Goal: Task Accomplishment & Management: Manage account settings

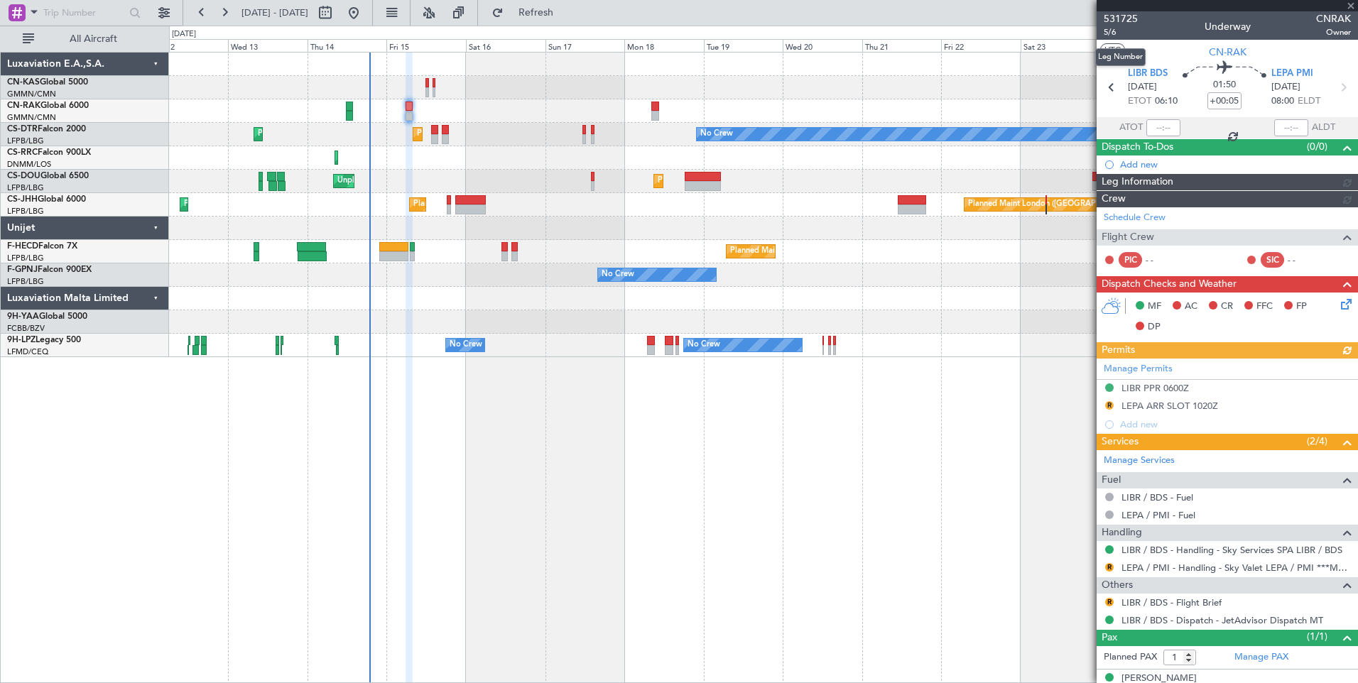
type input "[PERSON_NAME] ([PERSON_NAME])"
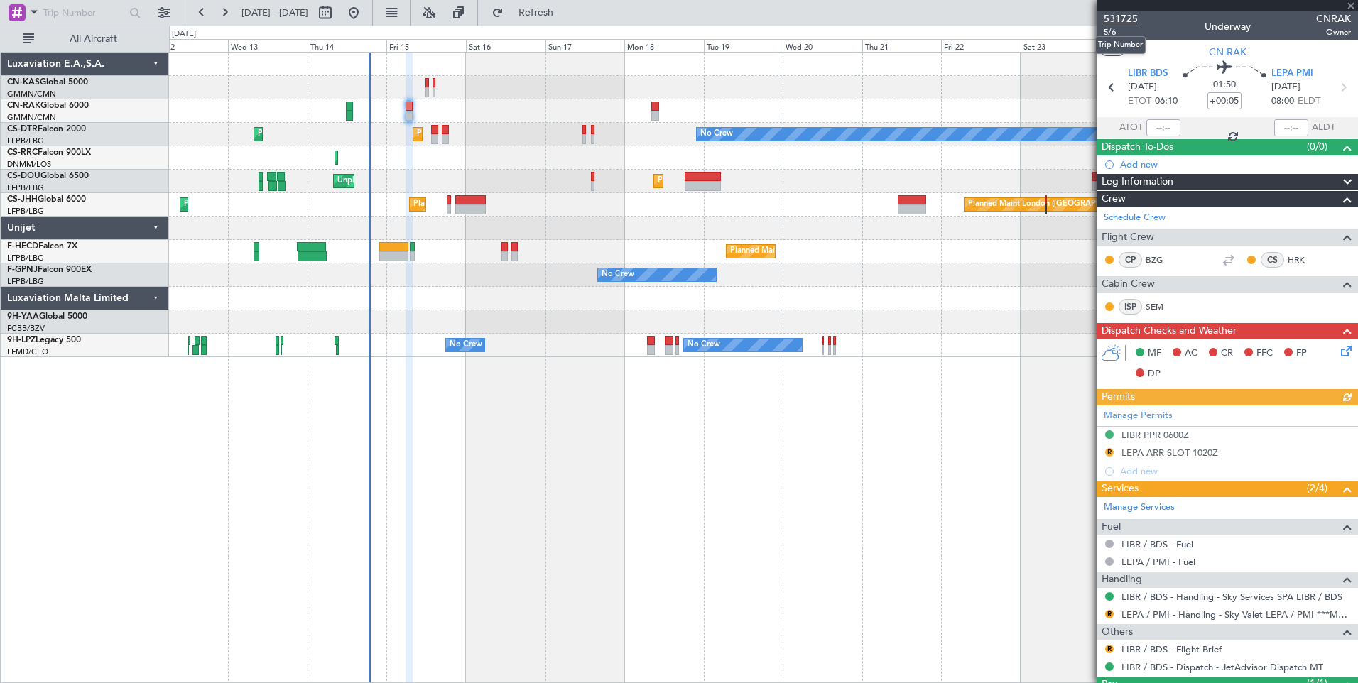
click at [1123, 17] on span "531725" at bounding box center [1121, 18] width 34 height 15
click at [561, 10] on span "Refresh" at bounding box center [536, 13] width 60 height 10
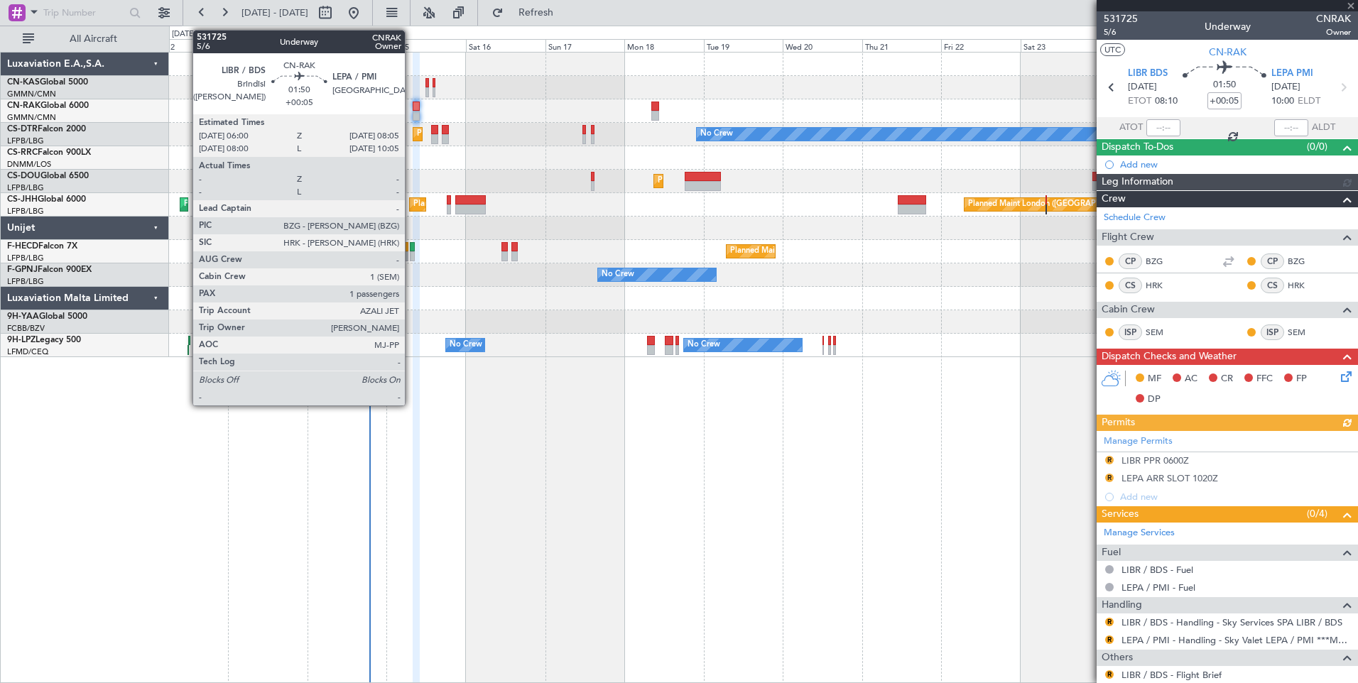
type input "[PERSON_NAME] ([PERSON_NAME])"
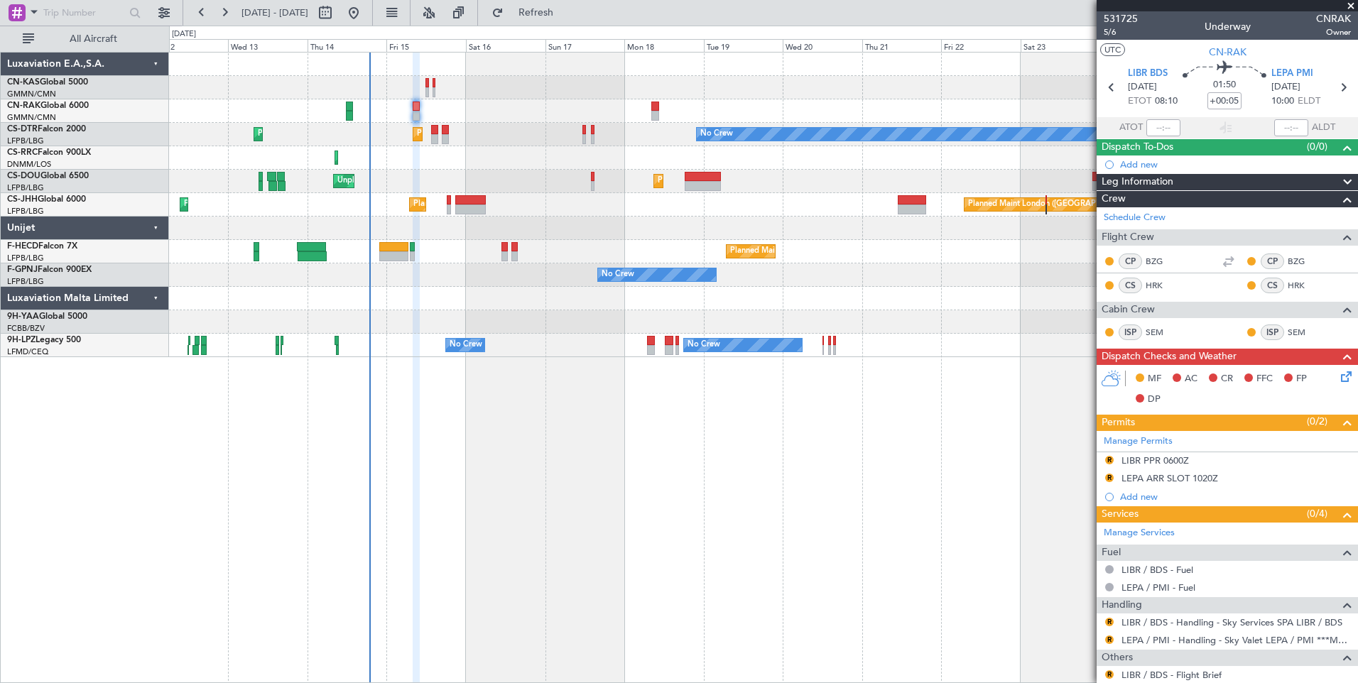
click at [1338, 372] on icon at bounding box center [1343, 374] width 11 height 11
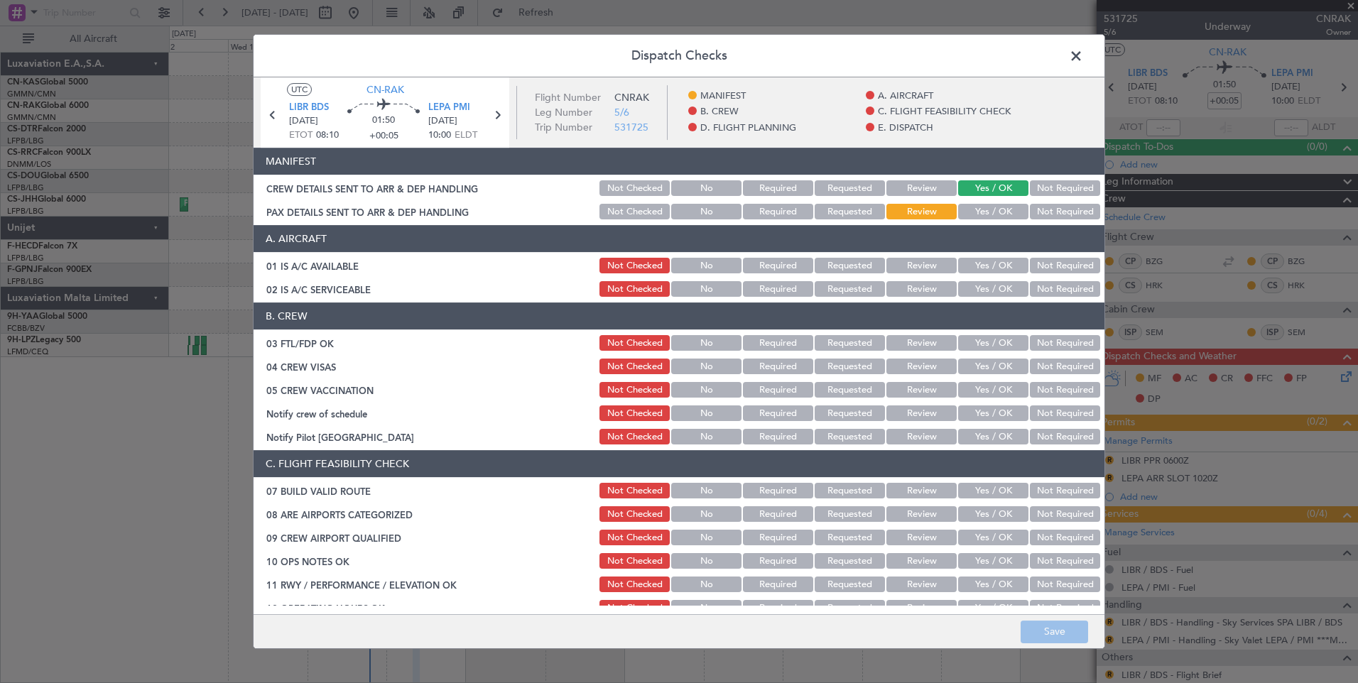
click at [978, 212] on button "Yes / OK" at bounding box center [993, 212] width 70 height 16
click at [1043, 641] on button "Save" at bounding box center [1054, 632] width 67 height 23
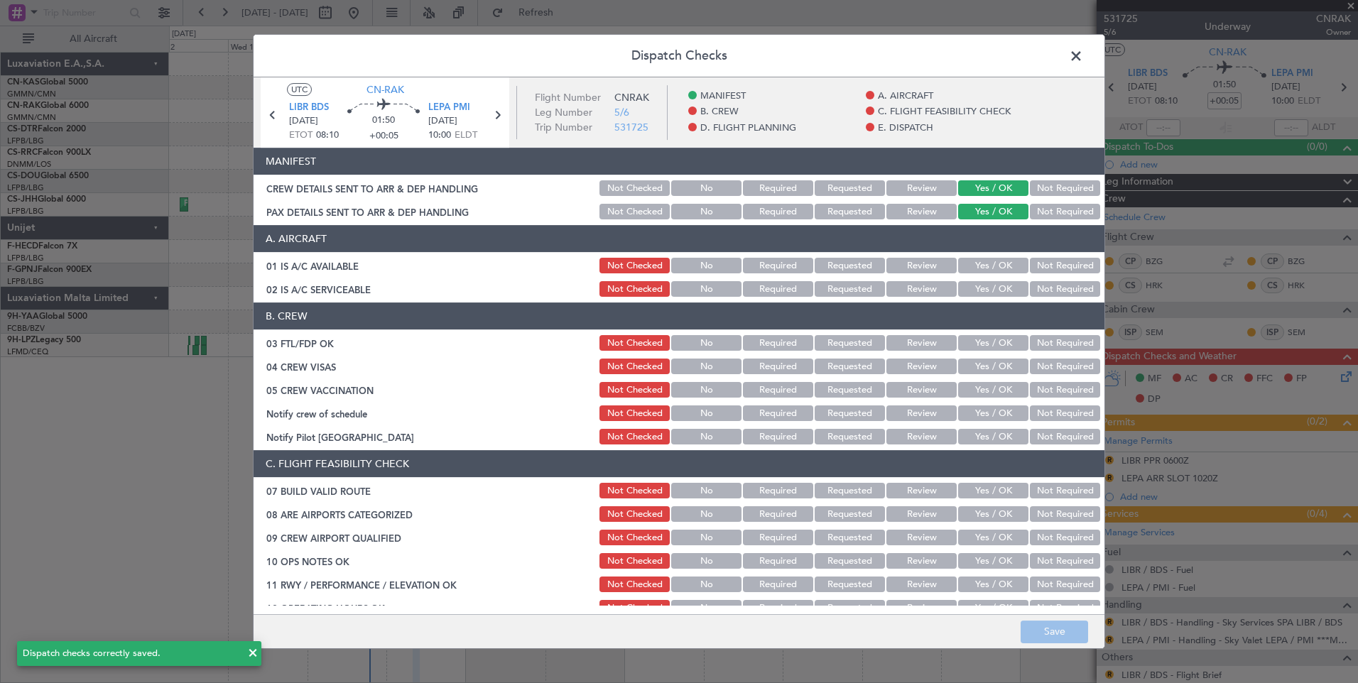
click at [1083, 55] on span at bounding box center [1083, 59] width 0 height 28
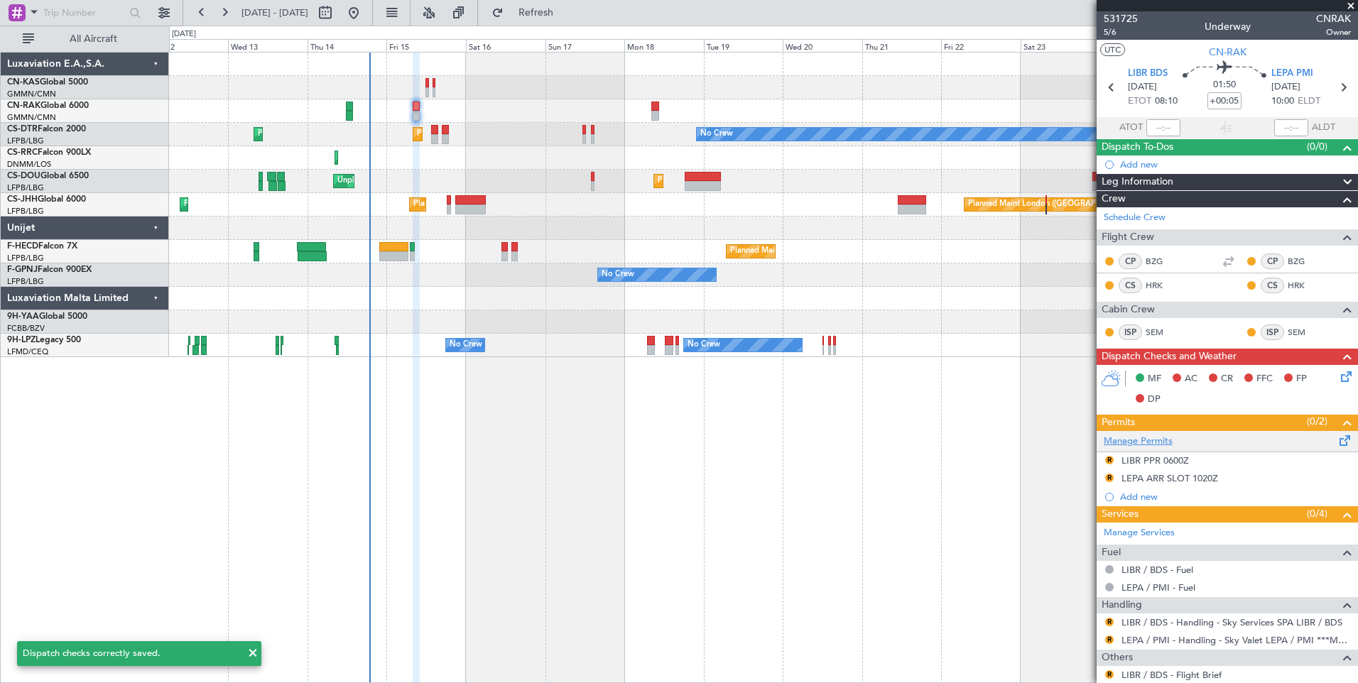
click at [1133, 437] on link "Manage Permits" at bounding box center [1138, 442] width 69 height 14
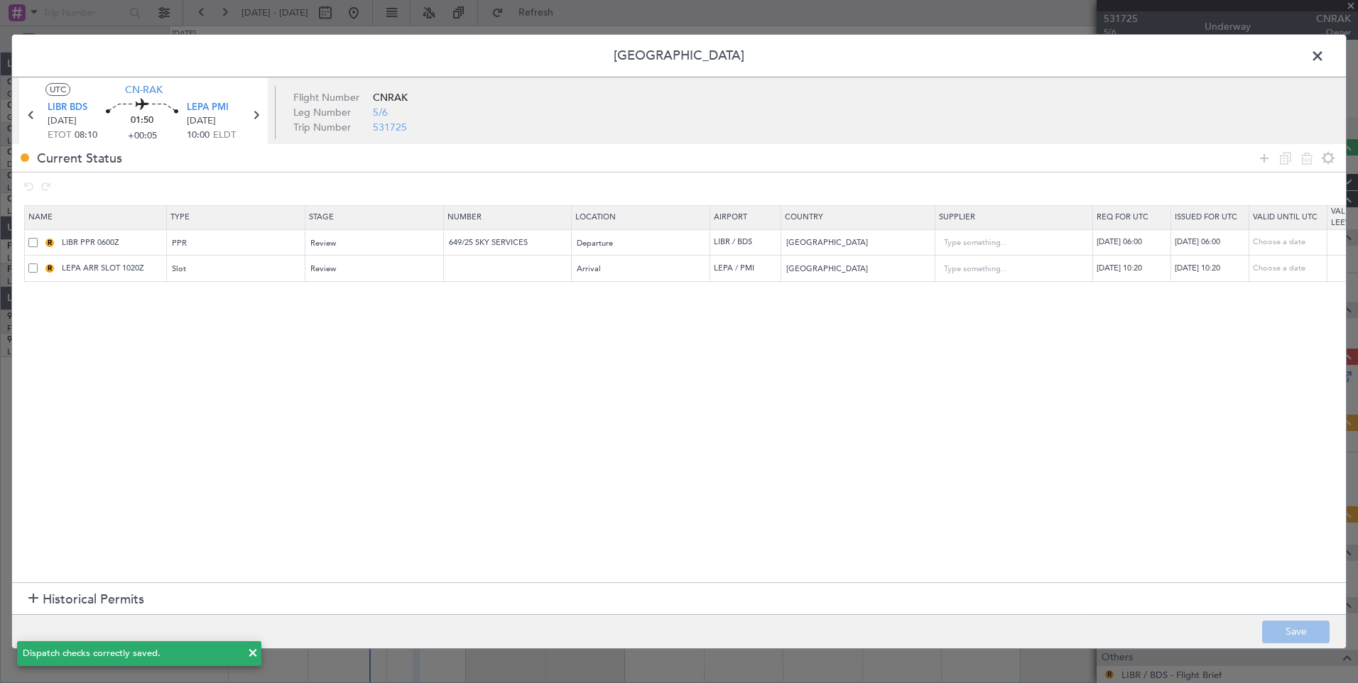
click at [1141, 235] on td "[DATE] 06:00" at bounding box center [1132, 242] width 78 height 26
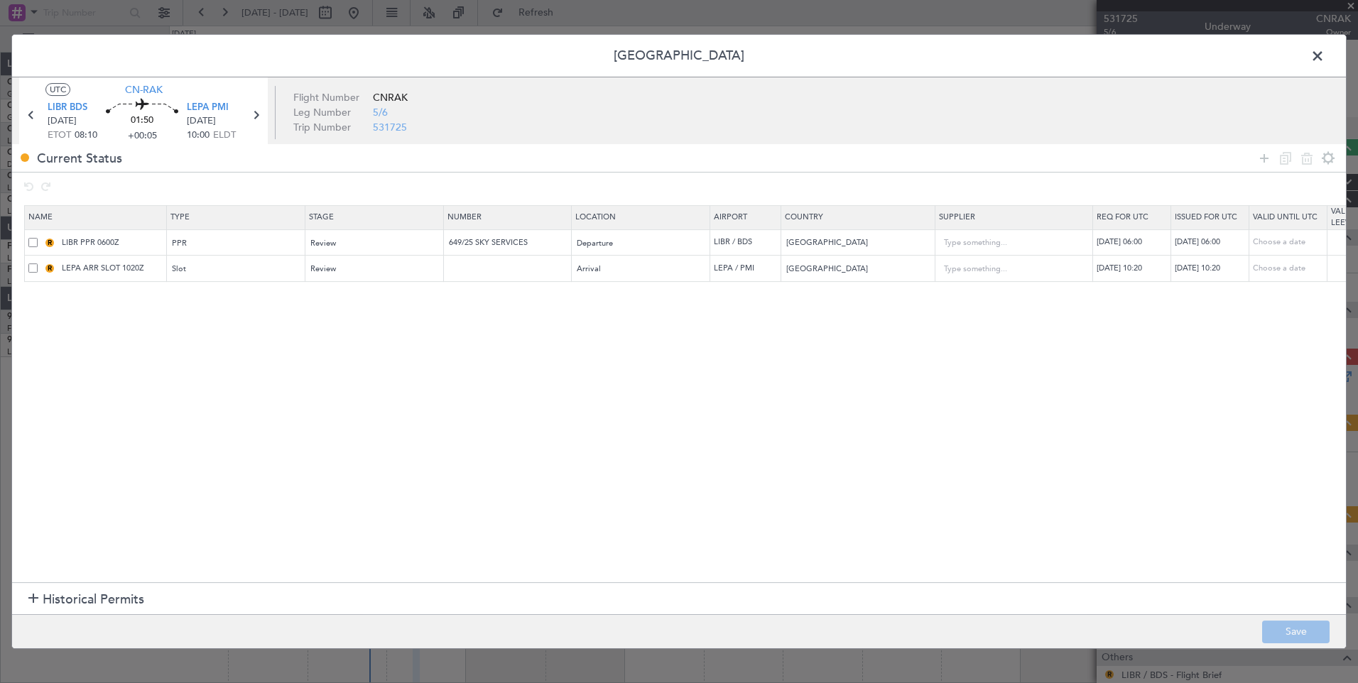
click at [1131, 241] on div "[DATE] 06:00" at bounding box center [1134, 243] width 74 height 12
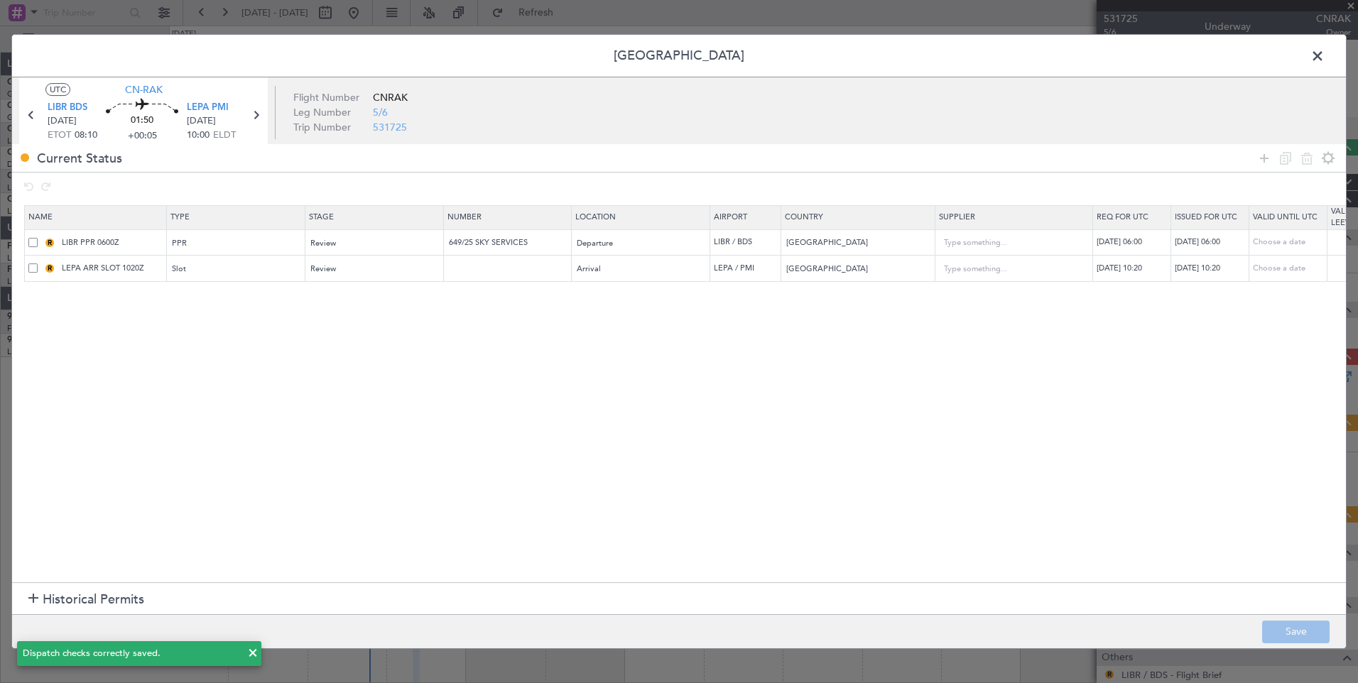
select select "8"
select select "2025"
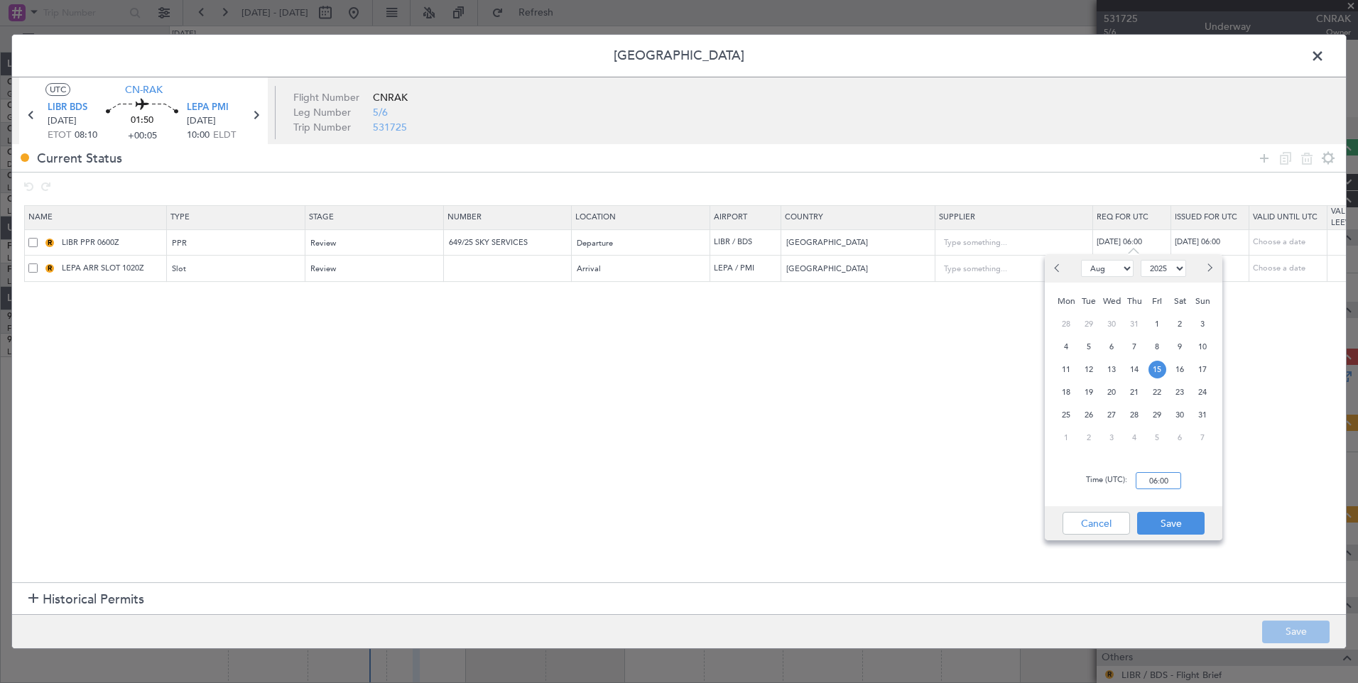
click at [1161, 479] on input "06:00" at bounding box center [1158, 480] width 45 height 17
type input "08:00"
click at [1166, 518] on button "Save" at bounding box center [1170, 523] width 67 height 23
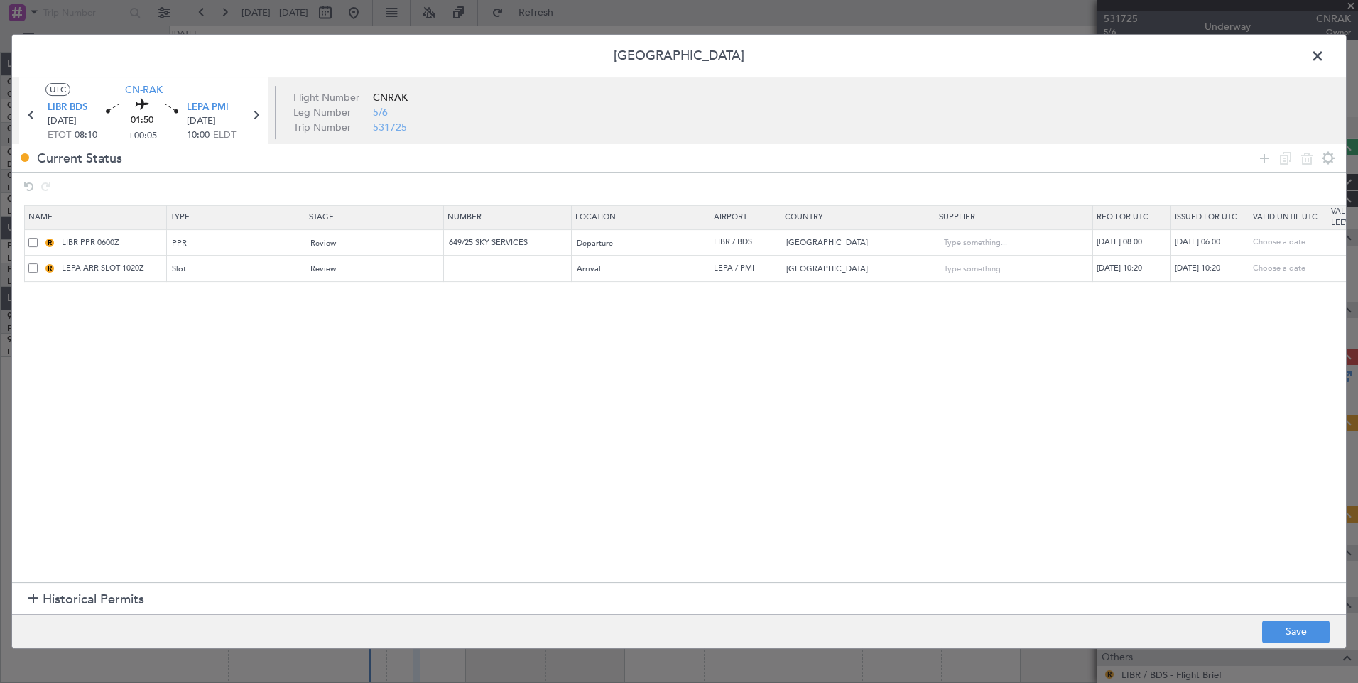
click at [1216, 243] on div "[DATE] 06:00" at bounding box center [1212, 243] width 74 height 12
select select "8"
select select "2025"
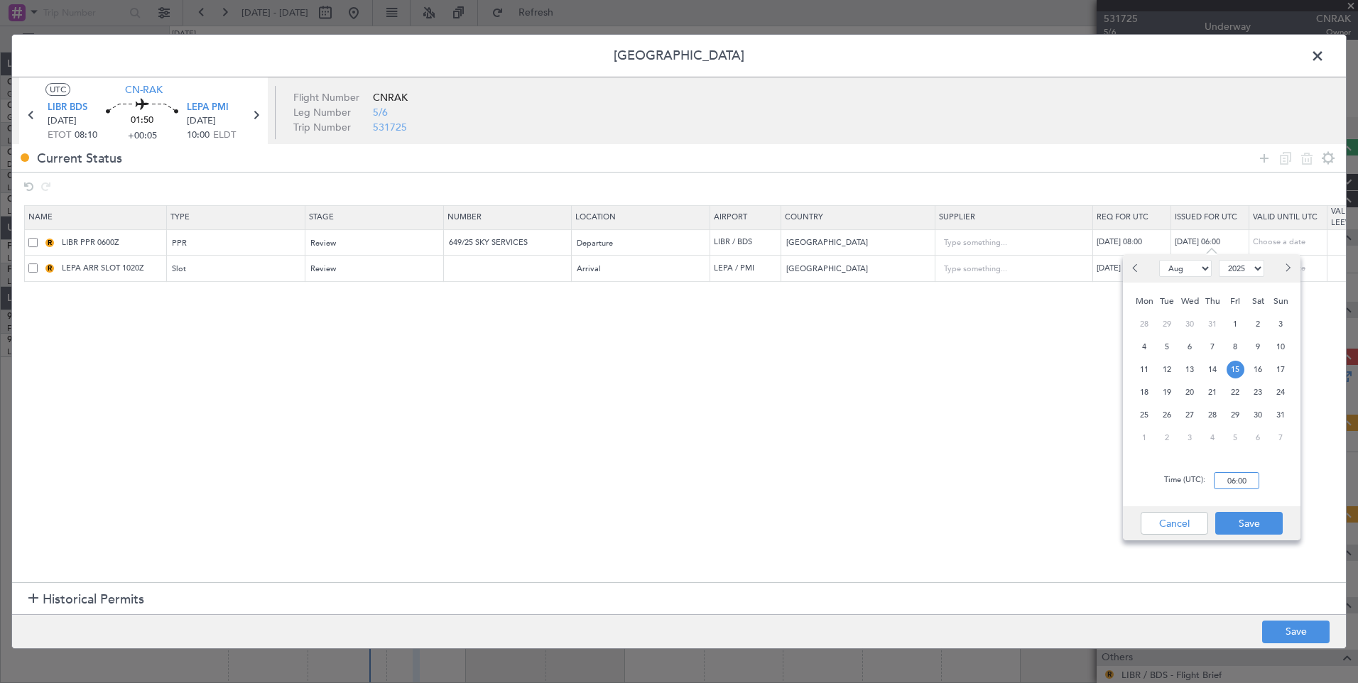
click at [1236, 481] on input "06:00" at bounding box center [1236, 480] width 45 height 17
type input "08:00"
click at [1245, 521] on button "Save" at bounding box center [1248, 523] width 67 height 23
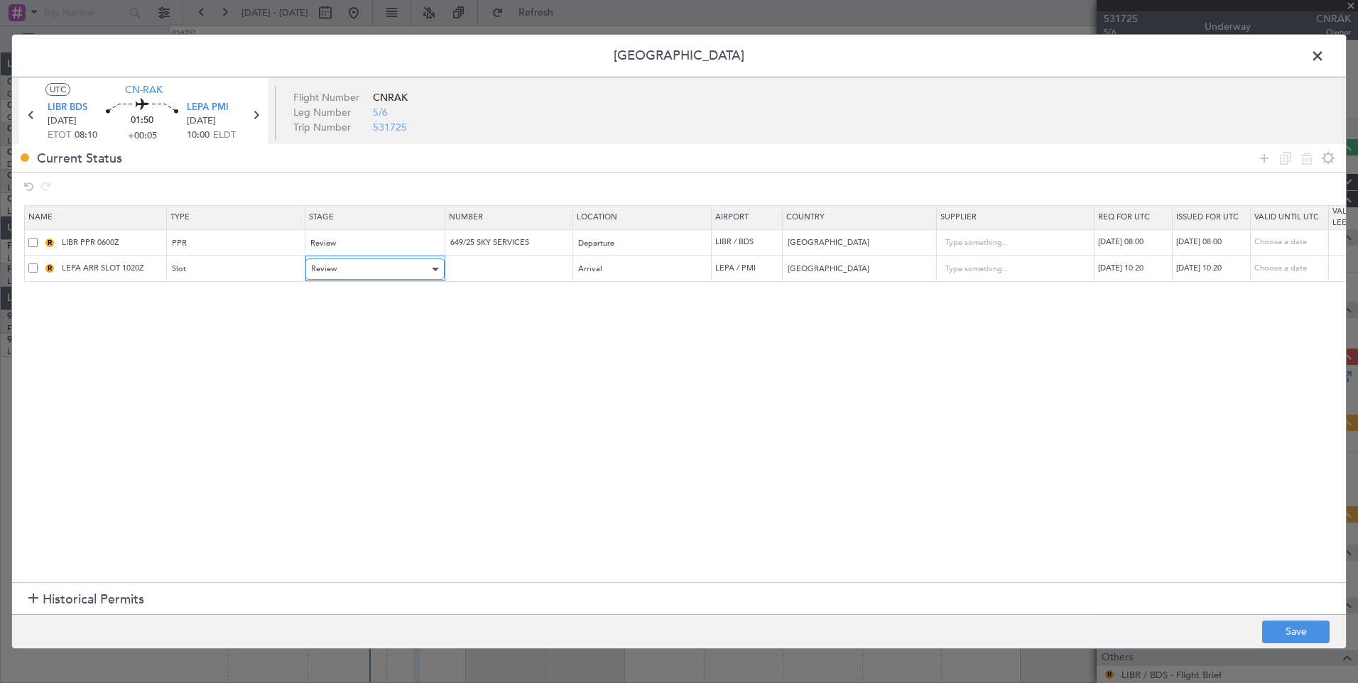
click at [342, 267] on div "Review" at bounding box center [370, 269] width 118 height 21
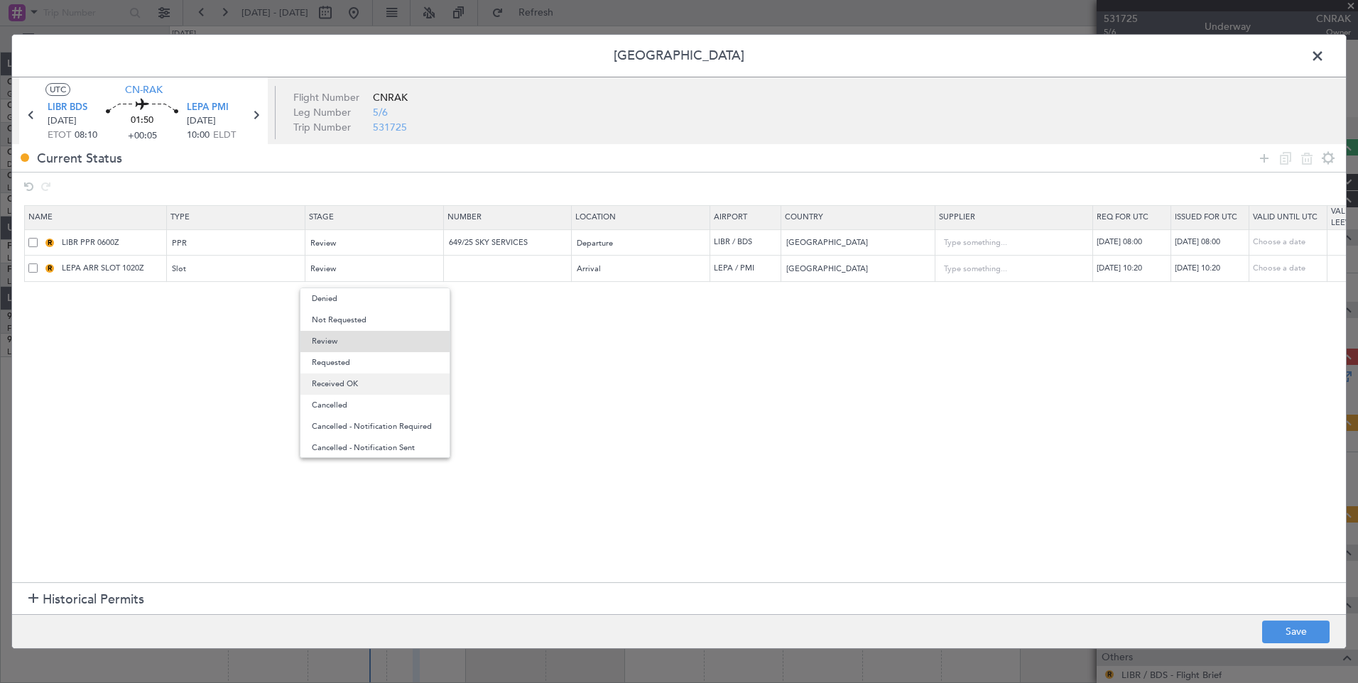
click at [343, 382] on span "Received OK" at bounding box center [375, 384] width 126 height 21
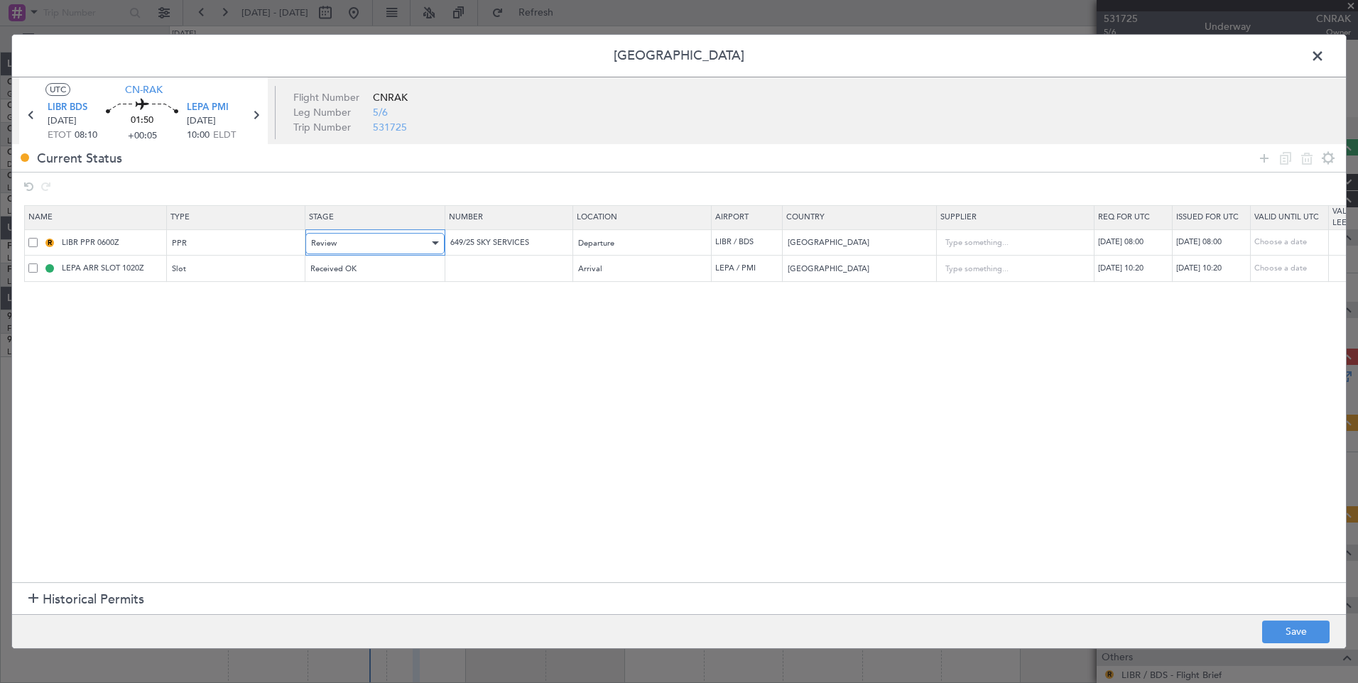
click at [354, 241] on div "Review" at bounding box center [370, 243] width 118 height 21
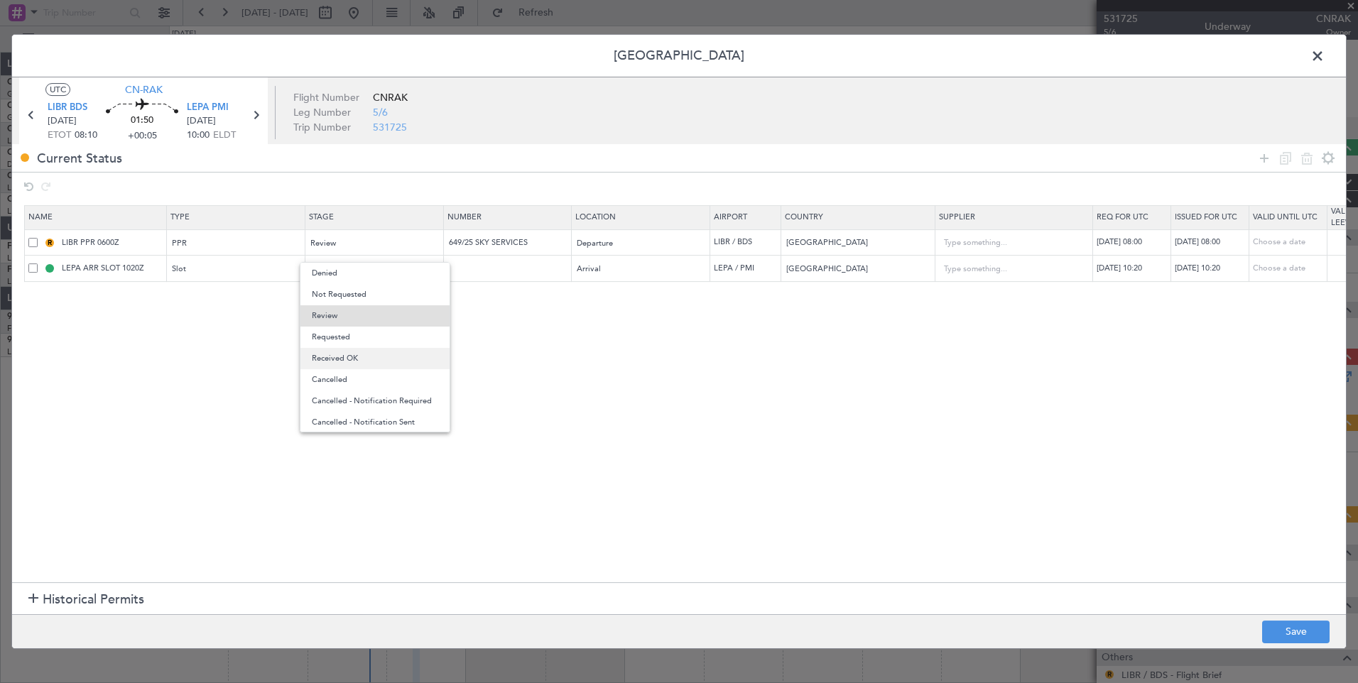
click at [354, 364] on span "Received OK" at bounding box center [375, 358] width 126 height 21
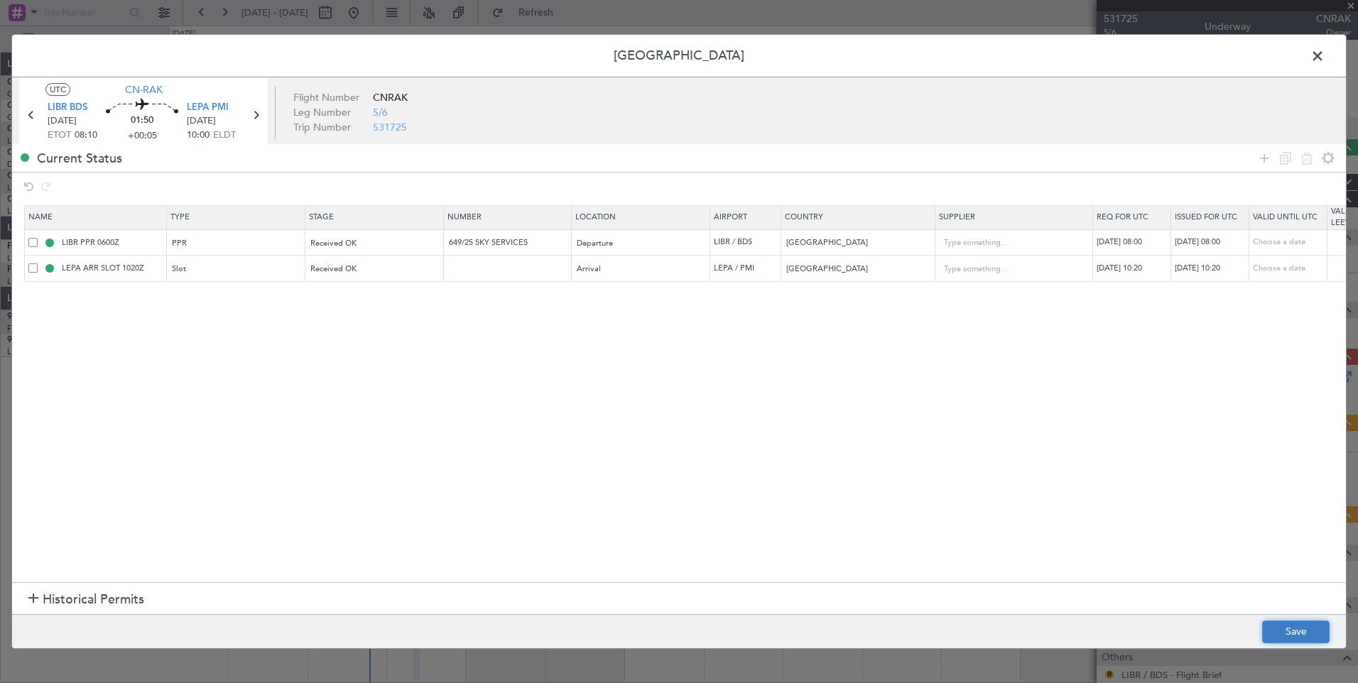
click at [1287, 629] on button "Save" at bounding box center [1295, 632] width 67 height 23
type input "LIBR PPR 0800Z"
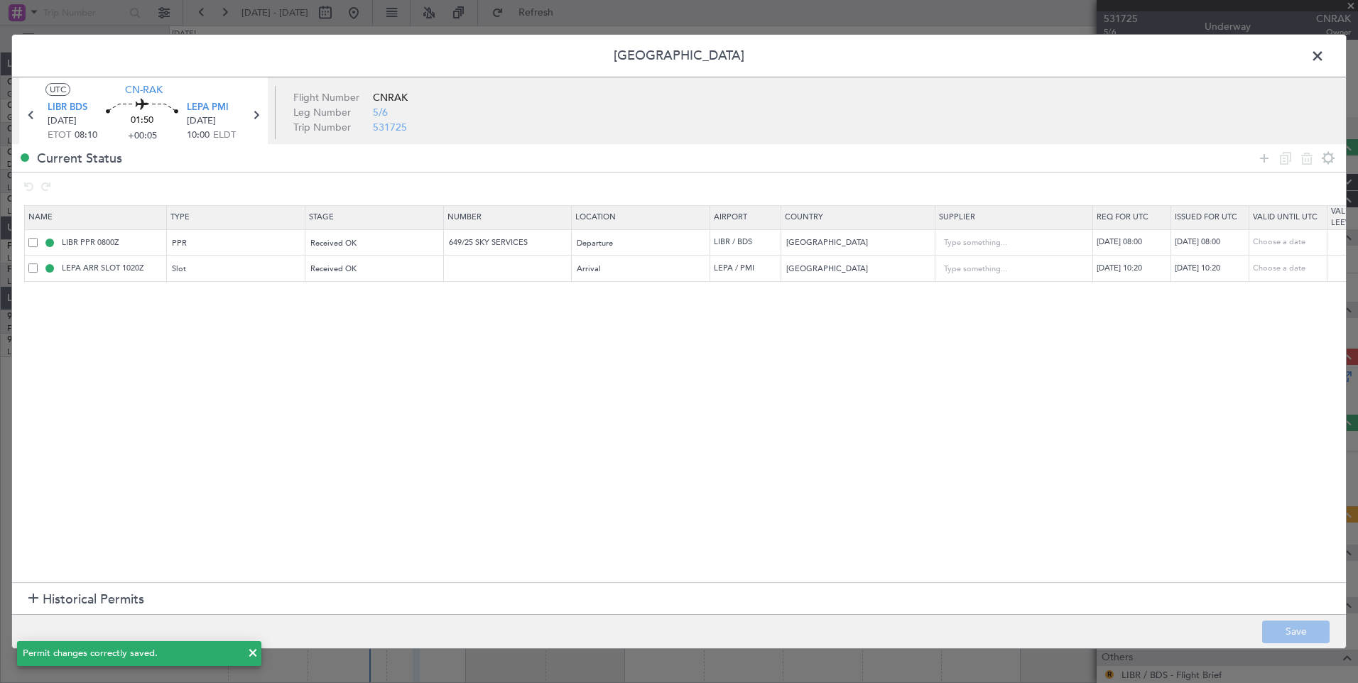
click at [1325, 53] on span at bounding box center [1325, 59] width 0 height 28
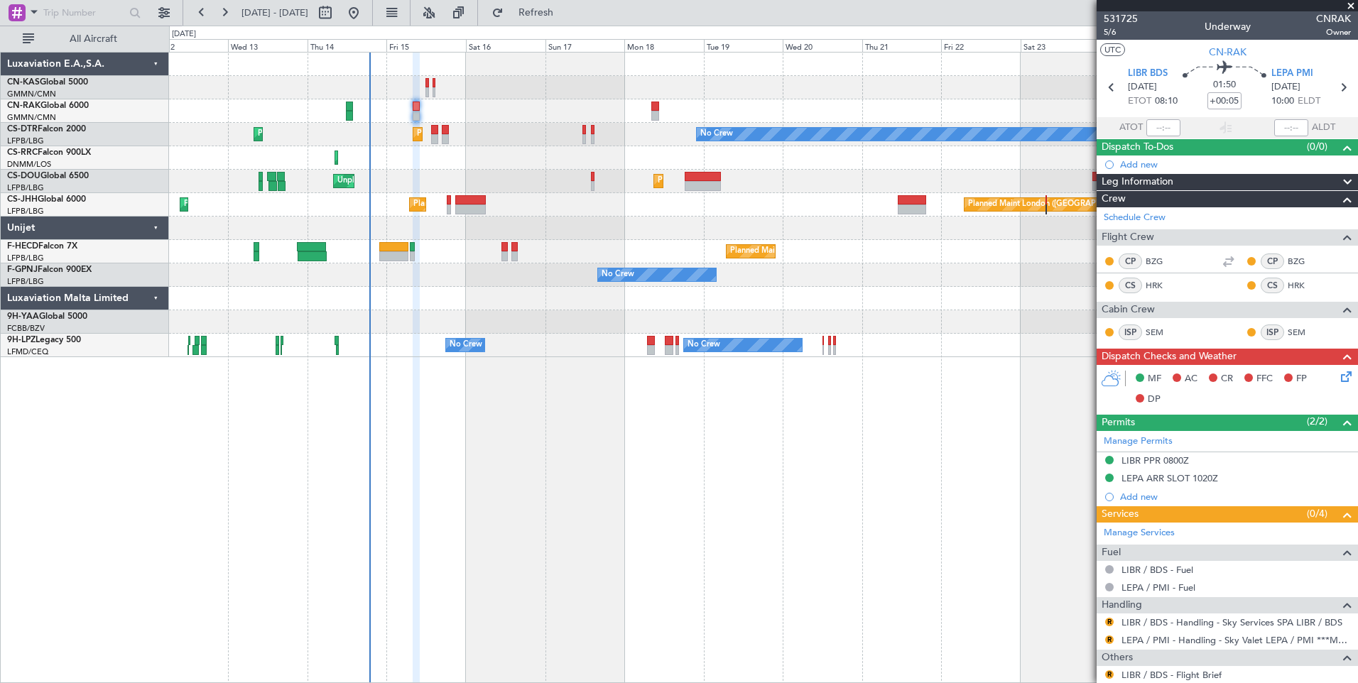
scroll to position [90, 0]
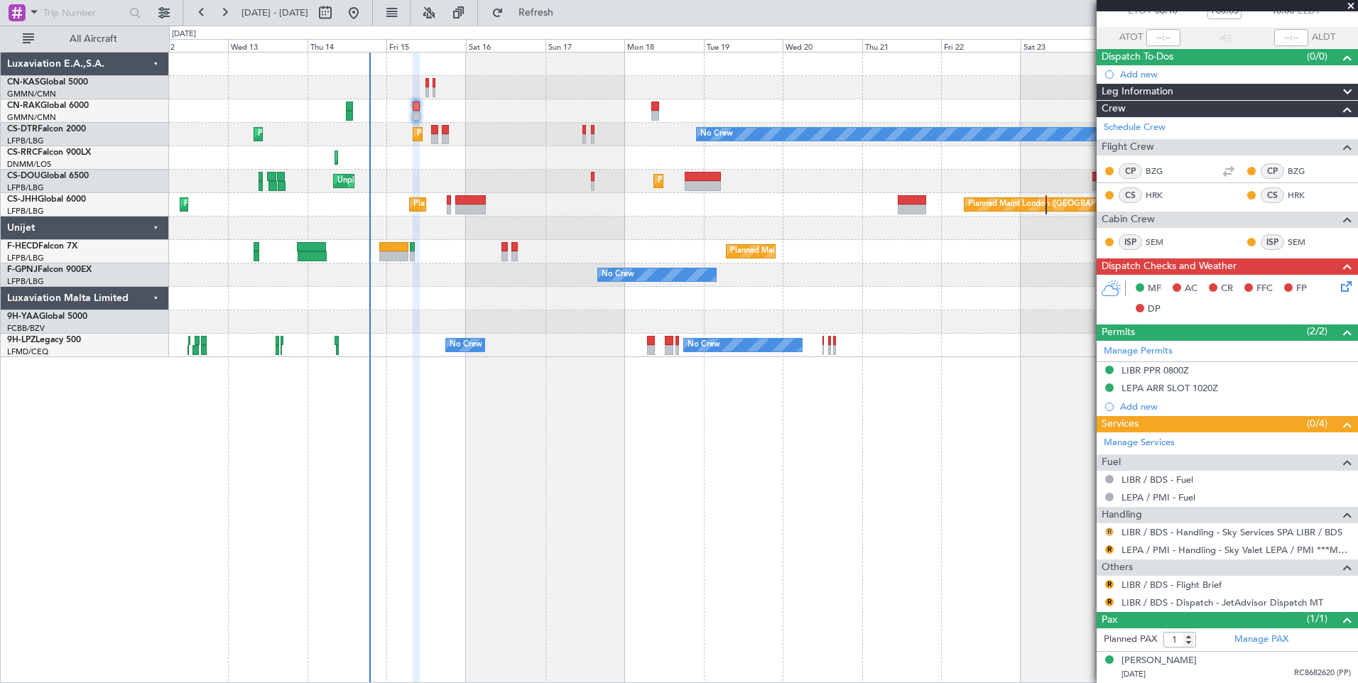
click at [1109, 534] on button "R" at bounding box center [1109, 532] width 9 height 9
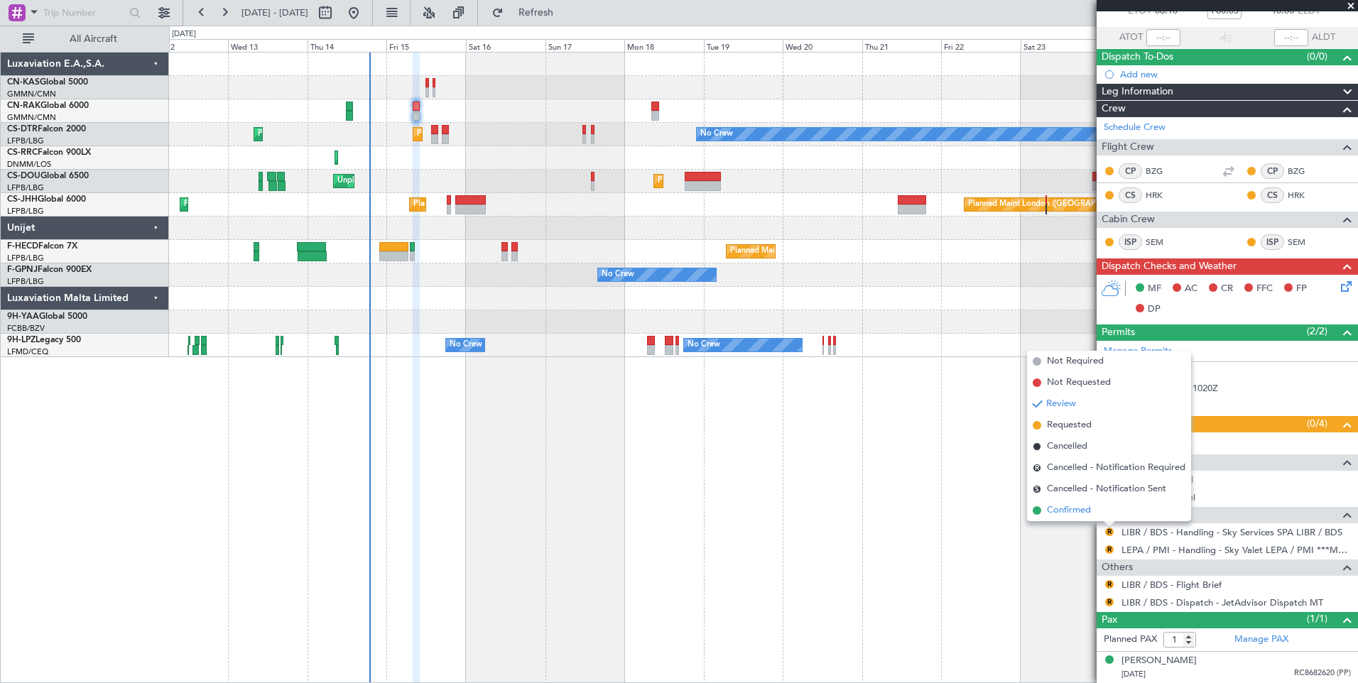
click at [1072, 511] on span "Confirmed" at bounding box center [1069, 511] width 44 height 14
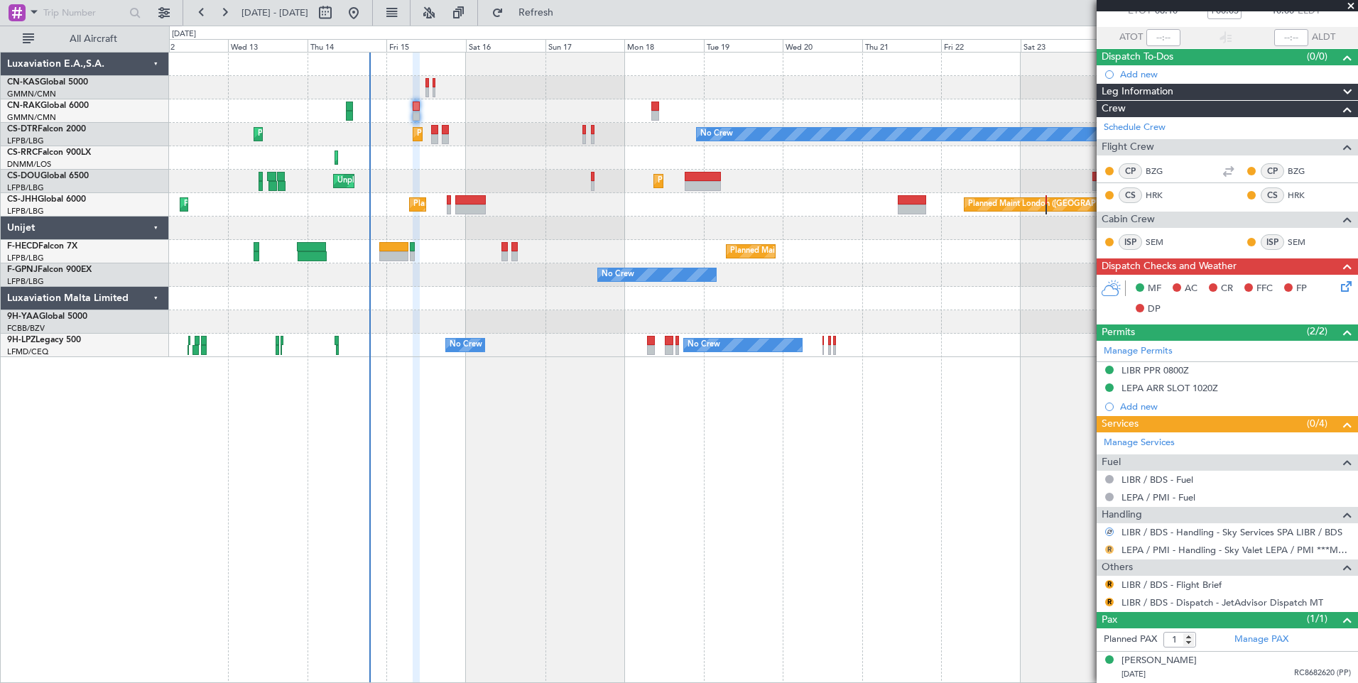
click at [1109, 550] on button "R" at bounding box center [1109, 549] width 9 height 9
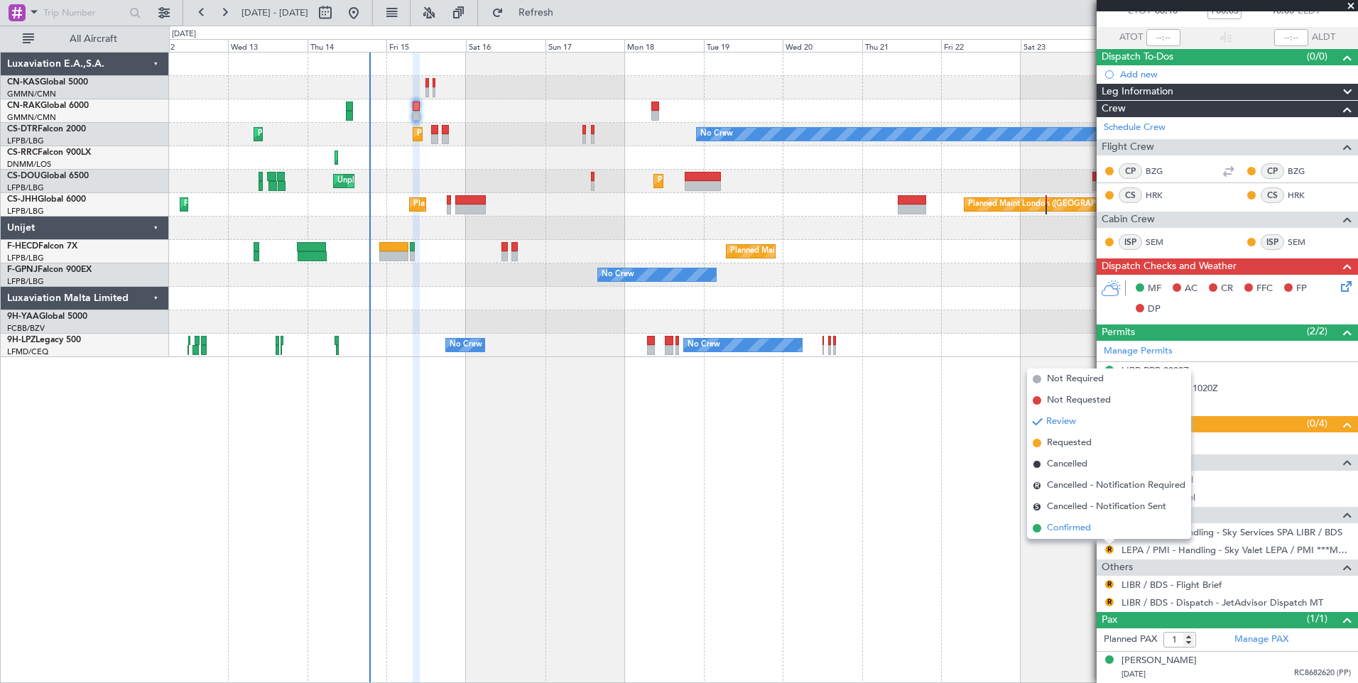
click at [1075, 531] on span "Confirmed" at bounding box center [1069, 528] width 44 height 14
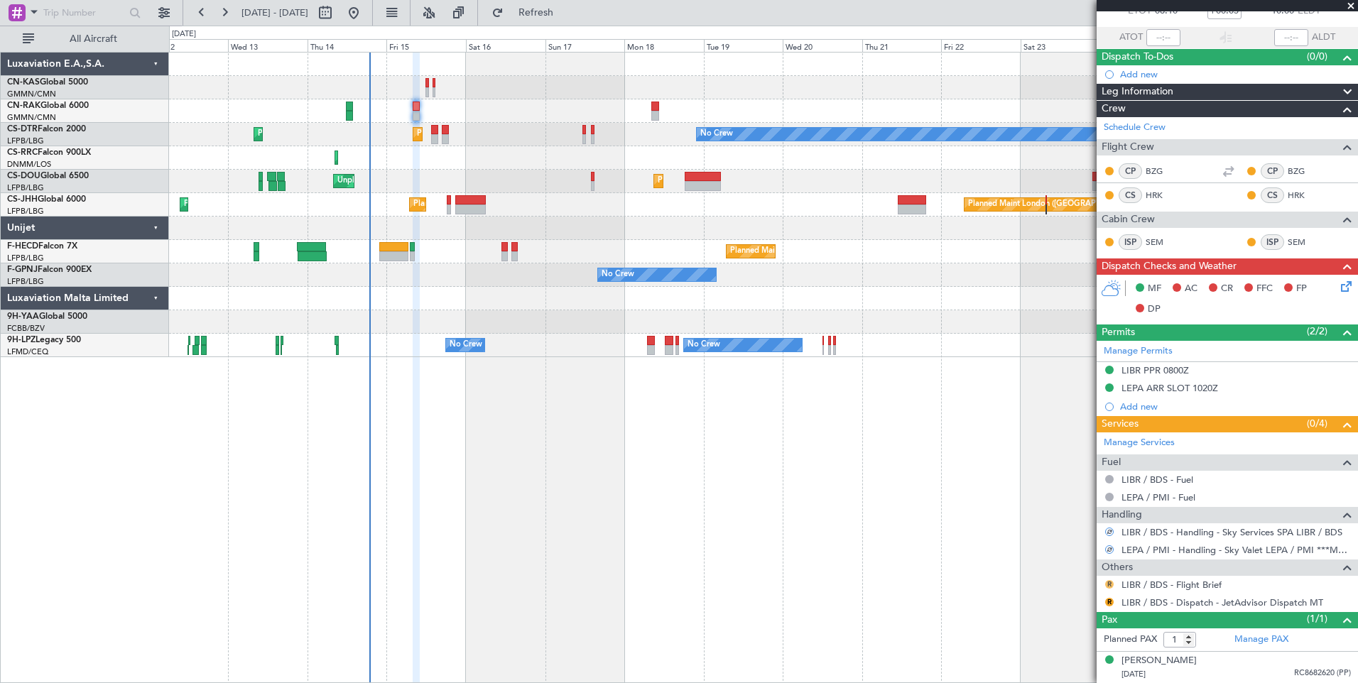
click at [1109, 585] on button "R" at bounding box center [1109, 584] width 9 height 9
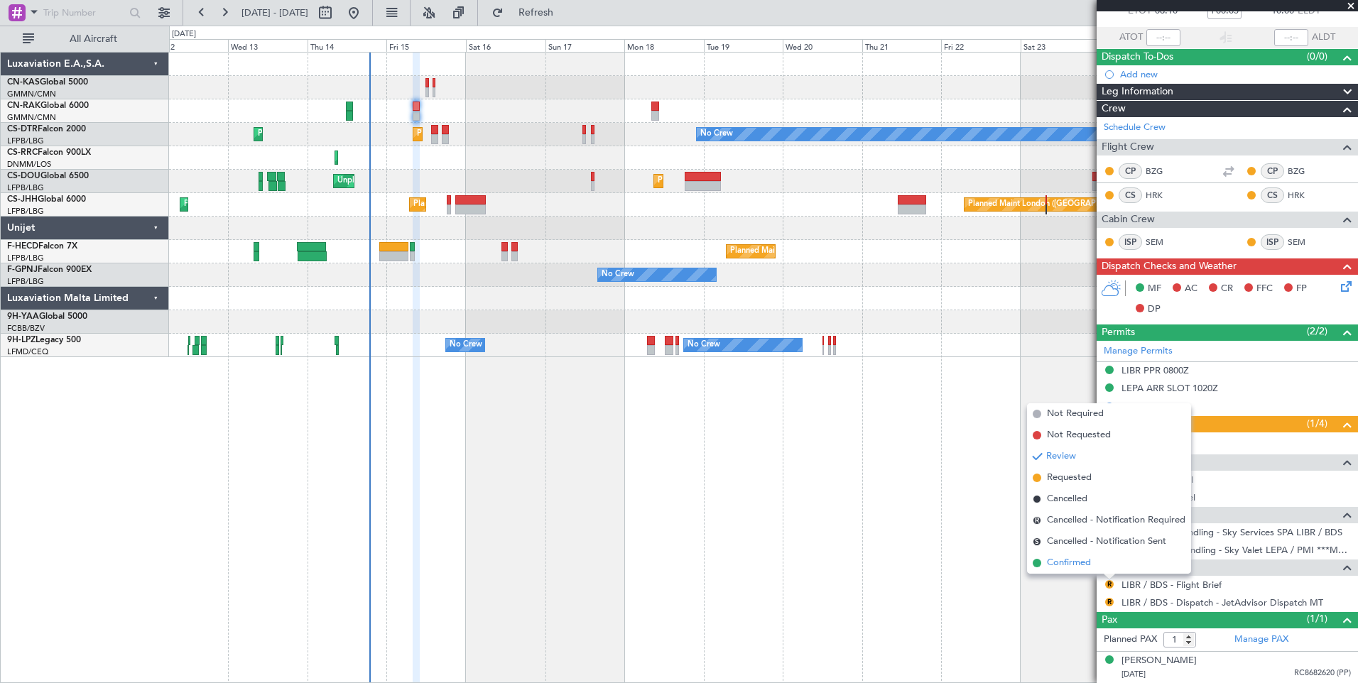
click at [1077, 560] on span "Confirmed" at bounding box center [1069, 563] width 44 height 14
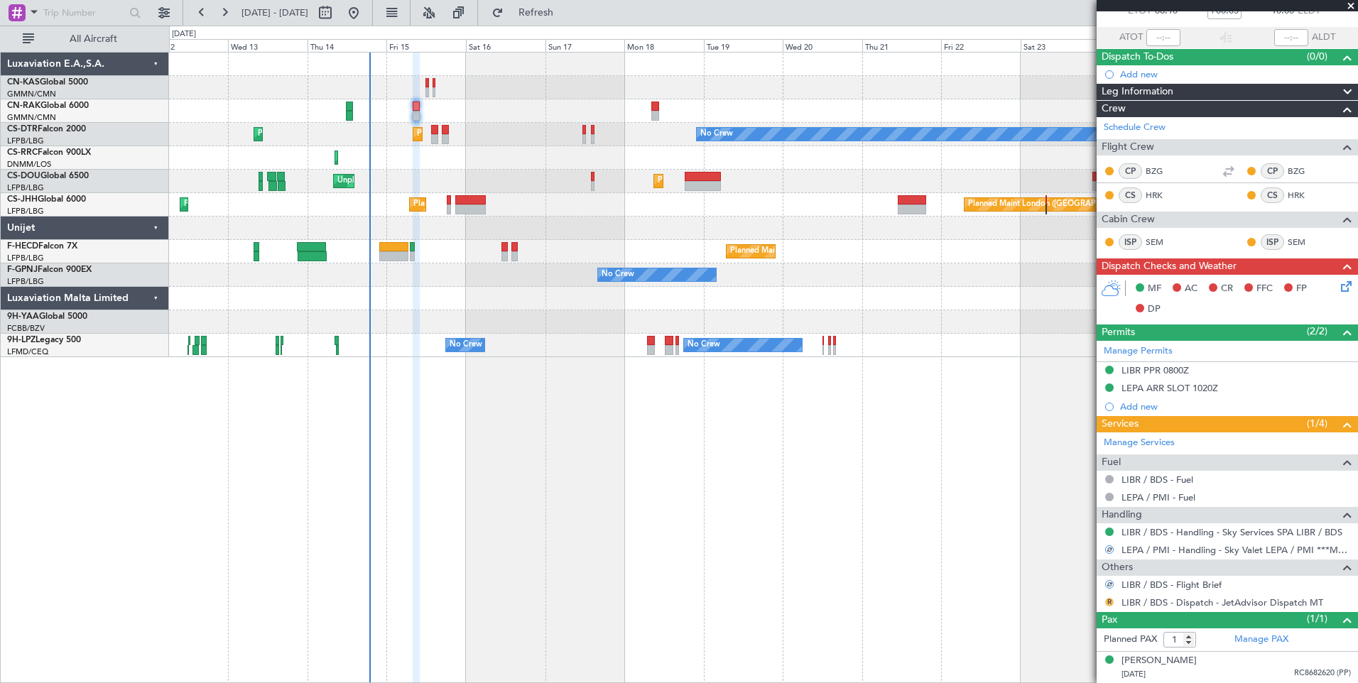
click at [1109, 604] on button "R" at bounding box center [1109, 602] width 9 height 9
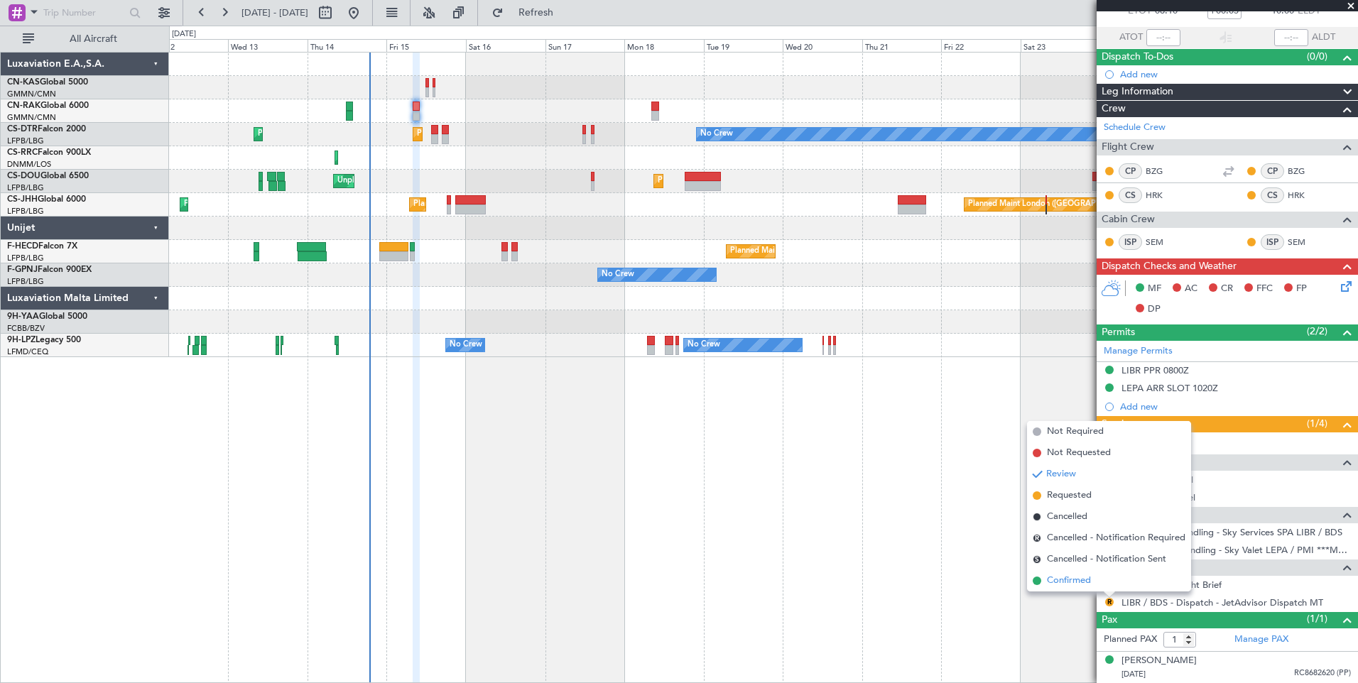
click at [1070, 581] on span "Confirmed" at bounding box center [1069, 581] width 44 height 14
